Goal: Register for event/course

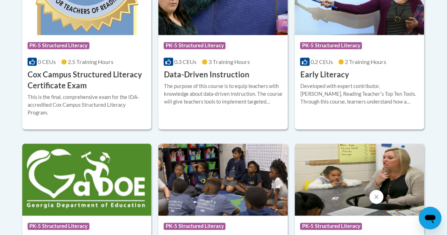
scroll to position [359, 0]
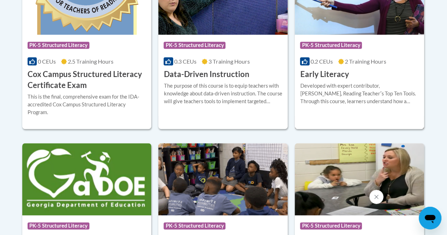
click at [328, 75] on h3 "Early Literacy" at bounding box center [324, 74] width 49 height 11
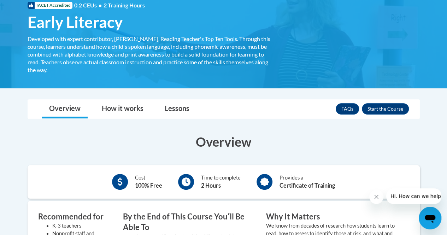
scroll to position [112, 0]
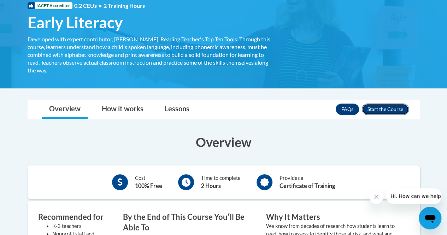
click at [379, 108] on button "Enroll" at bounding box center [385, 108] width 47 height 11
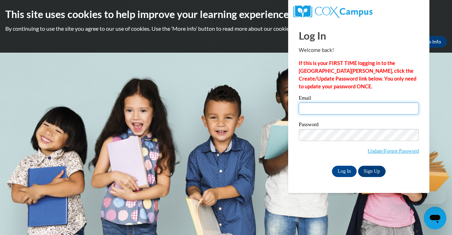
click at [330, 104] on input "Email" at bounding box center [359, 108] width 120 height 12
type input "samanthabergeron27@gmail.com"
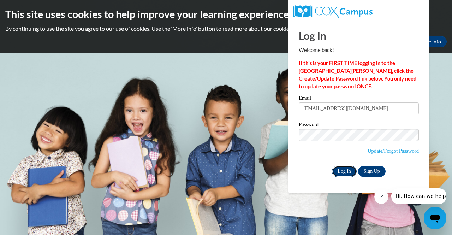
click at [345, 169] on input "Log In" at bounding box center [344, 171] width 25 height 11
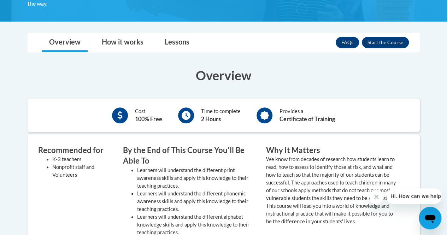
scroll to position [179, 0]
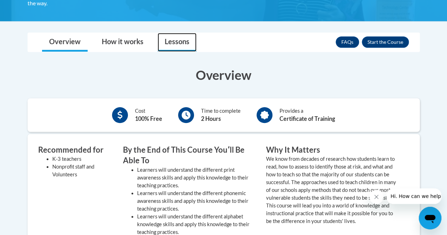
click at [175, 36] on link "Lessons" at bounding box center [176, 42] width 39 height 19
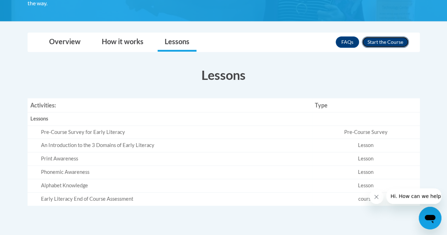
click at [378, 44] on button "Enroll" at bounding box center [385, 41] width 47 height 11
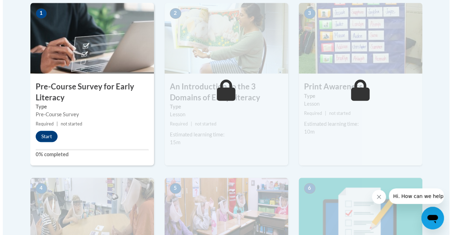
scroll to position [236, 0]
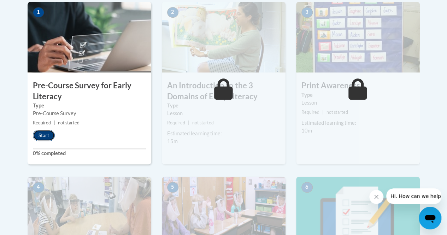
click at [41, 133] on button "Start" at bounding box center [44, 135] width 22 height 11
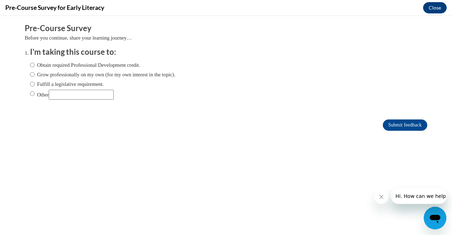
scroll to position [0, 0]
click at [30, 65] on label "Obtain required Professional Development credit." at bounding box center [85, 65] width 110 height 8
click at [30, 65] on input "Obtain required Professional Development credit." at bounding box center [32, 65] width 5 height 8
radio input "true"
click at [400, 127] on input "Submit feedback" at bounding box center [405, 124] width 44 height 11
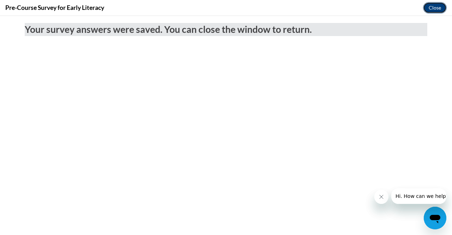
click at [431, 9] on button "Close" at bounding box center [435, 7] width 24 height 11
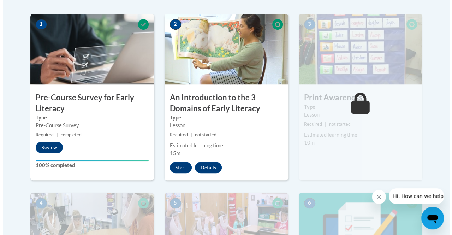
scroll to position [224, 0]
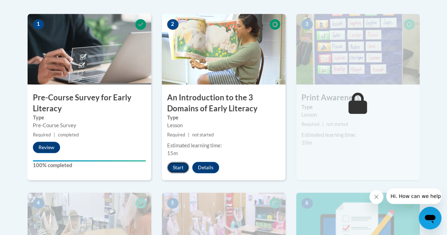
click at [177, 166] on button "Start" at bounding box center [178, 167] width 22 height 11
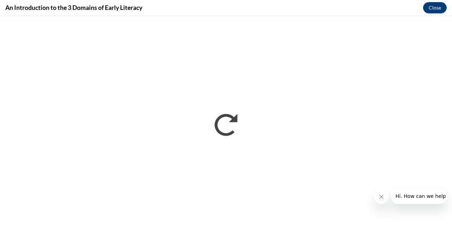
scroll to position [0, 0]
click at [380, 198] on icon "Close message from company" at bounding box center [381, 197] width 4 height 4
